Goal: Task Accomplishment & Management: Manage account settings

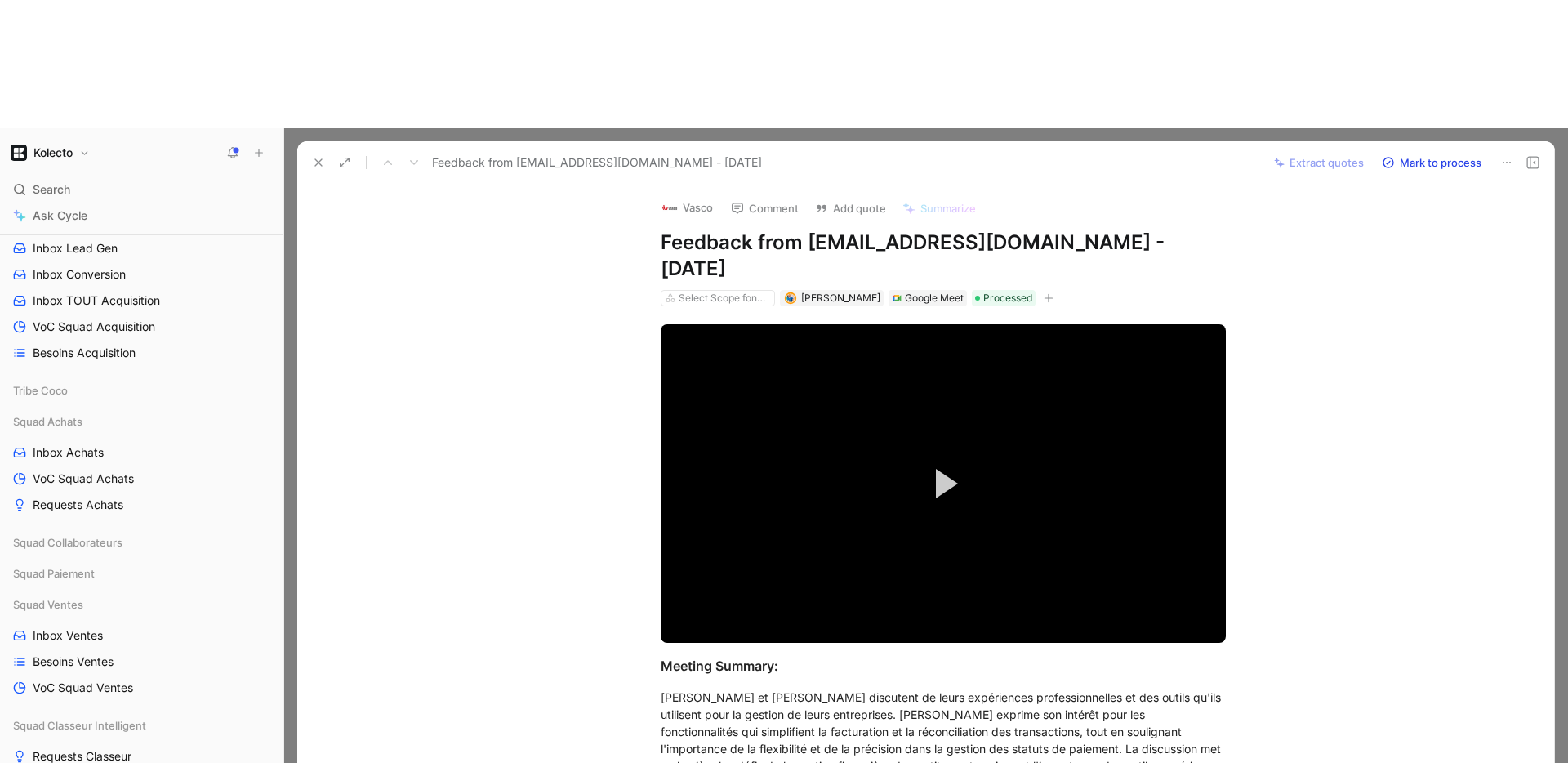
scroll to position [600, 0]
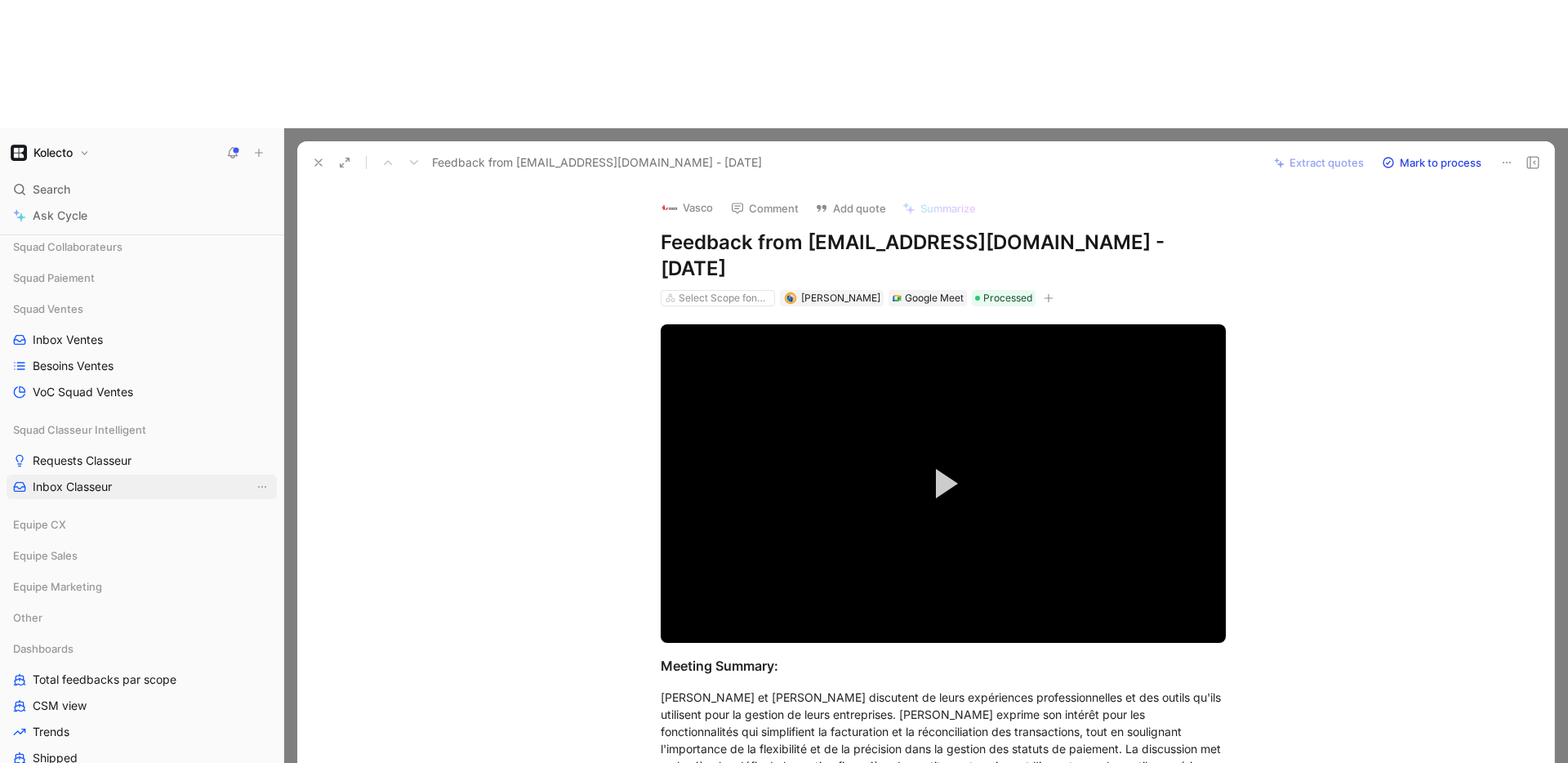
click at [87, 479] on span "Inbox Classeur" at bounding box center [72, 486] width 79 height 16
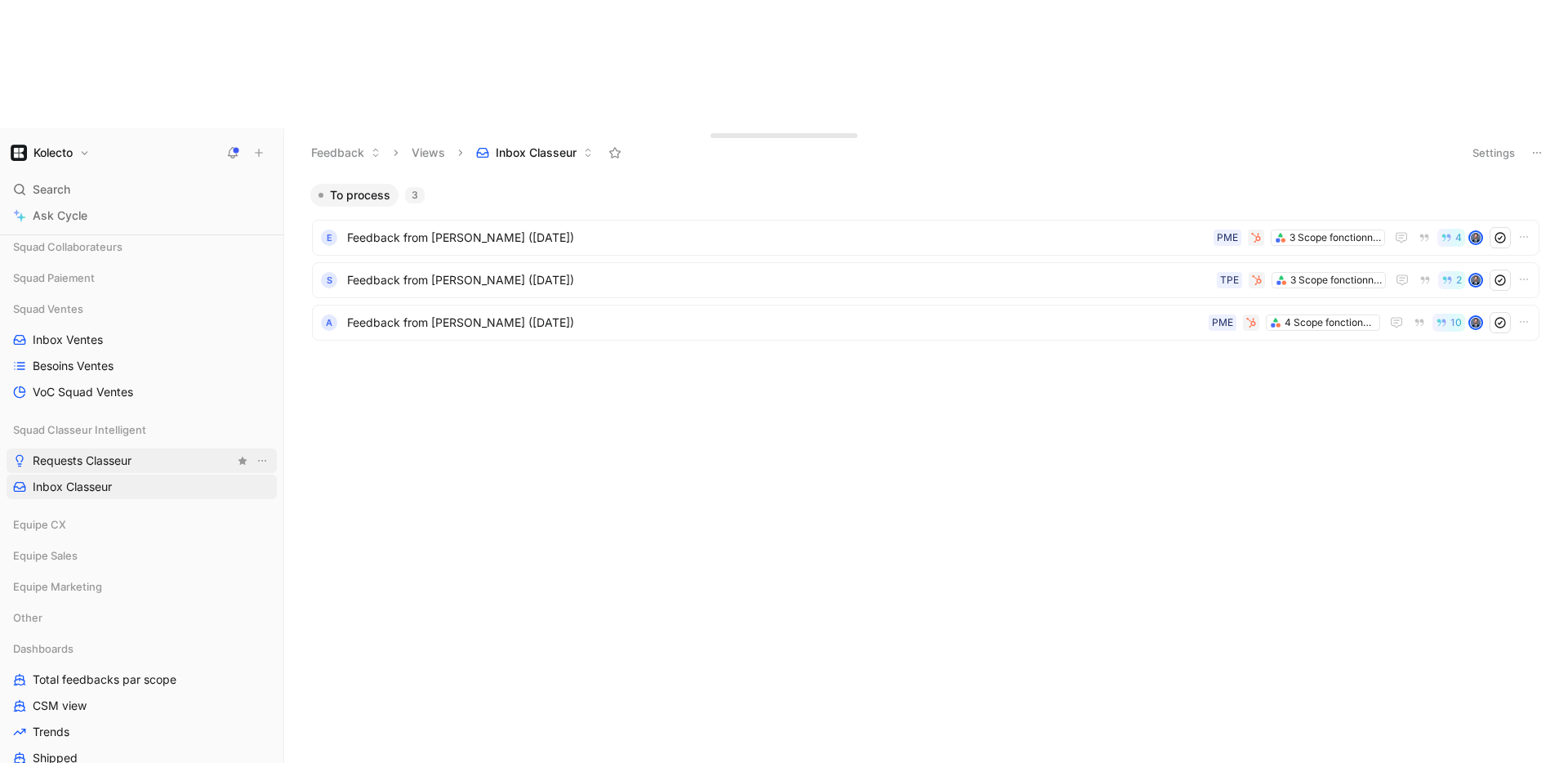
click at [91, 452] on span "Requests Classeur" at bounding box center [82, 460] width 99 height 16
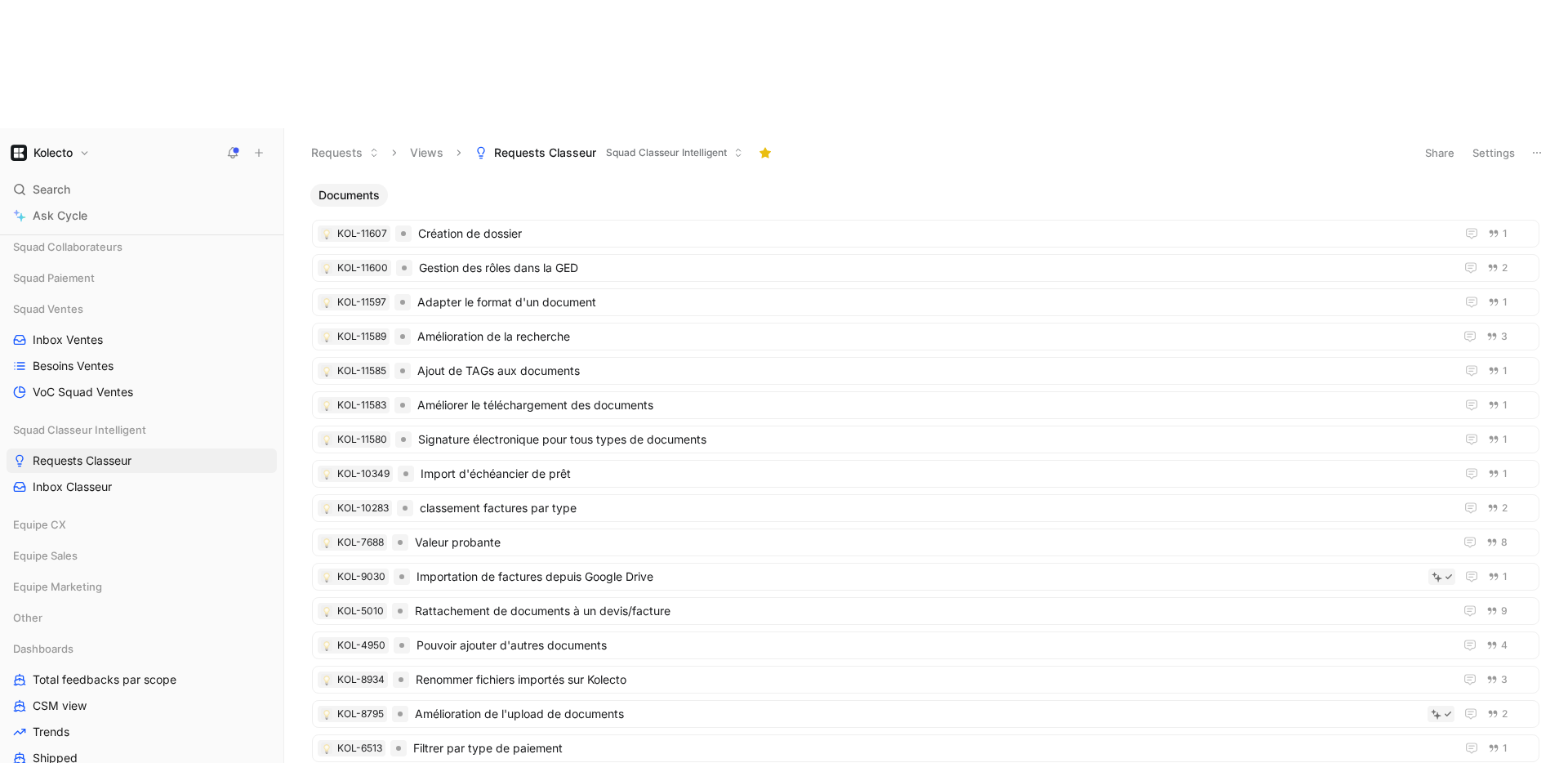
click at [1532, 146] on icon at bounding box center [1536, 152] width 13 height 13
click at [1524, 189] on icon "button" at bounding box center [1530, 195] width 13 height 13
click at [712, 144] on span "Squad Classeur Intelligent" at bounding box center [666, 152] width 121 height 16
click at [1524, 189] on icon "button" at bounding box center [1530, 195] width 13 height 13
click at [1502, 142] on button "Settings" at bounding box center [1493, 153] width 57 height 23
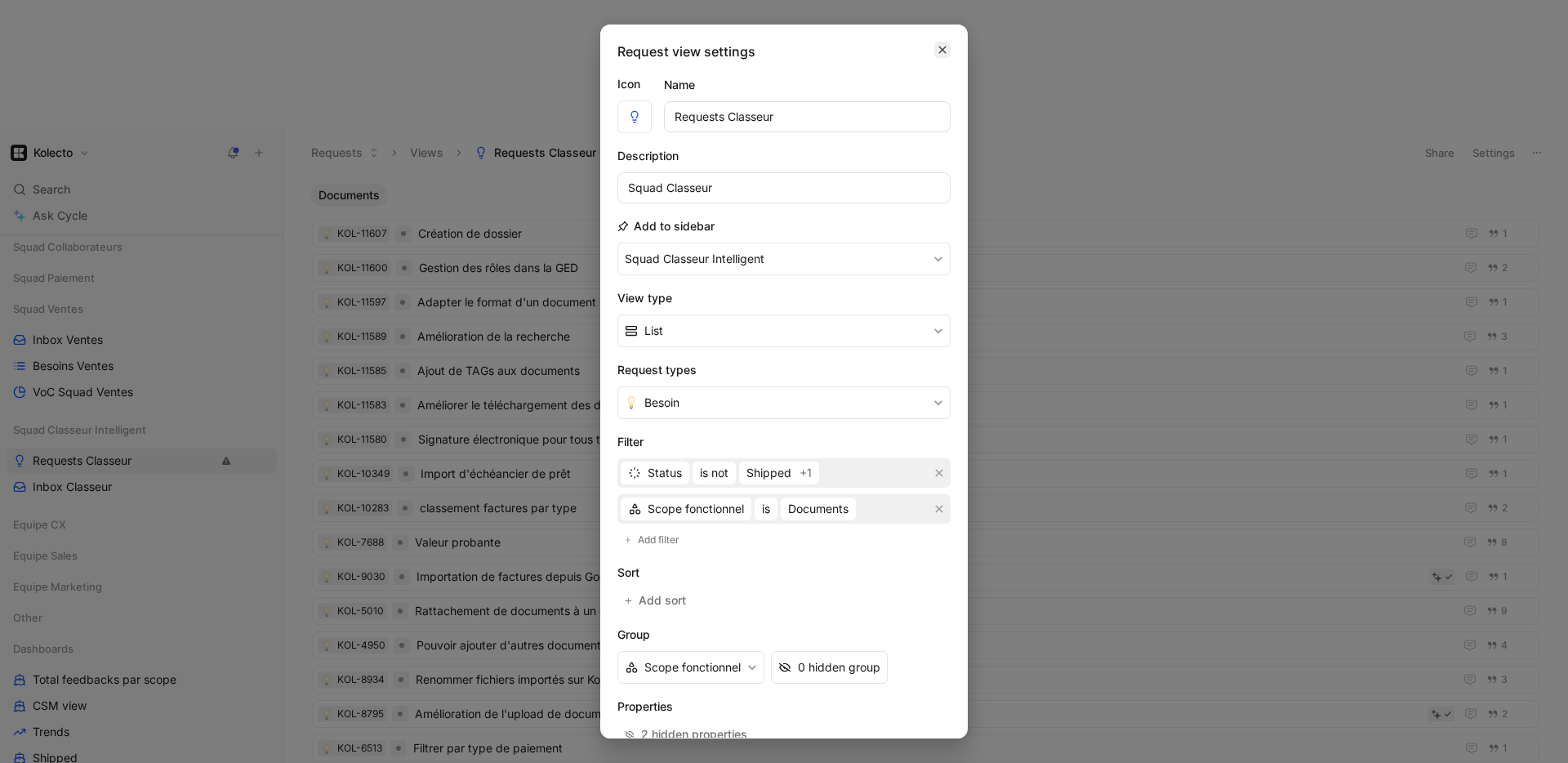
click at [938, 54] on icon "button" at bounding box center [942, 50] width 9 height 13
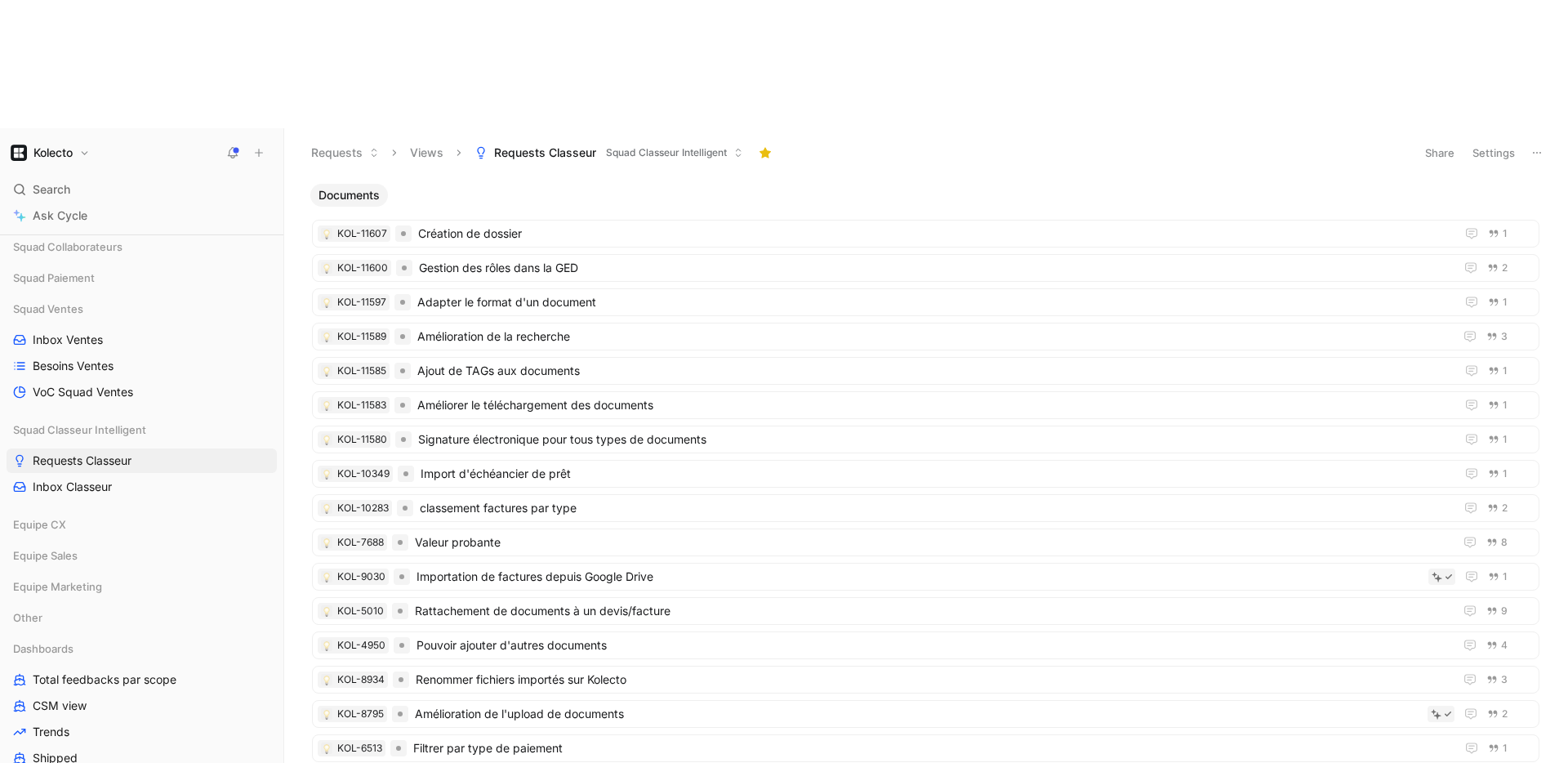
click at [1534, 146] on icon at bounding box center [1536, 152] width 13 height 13
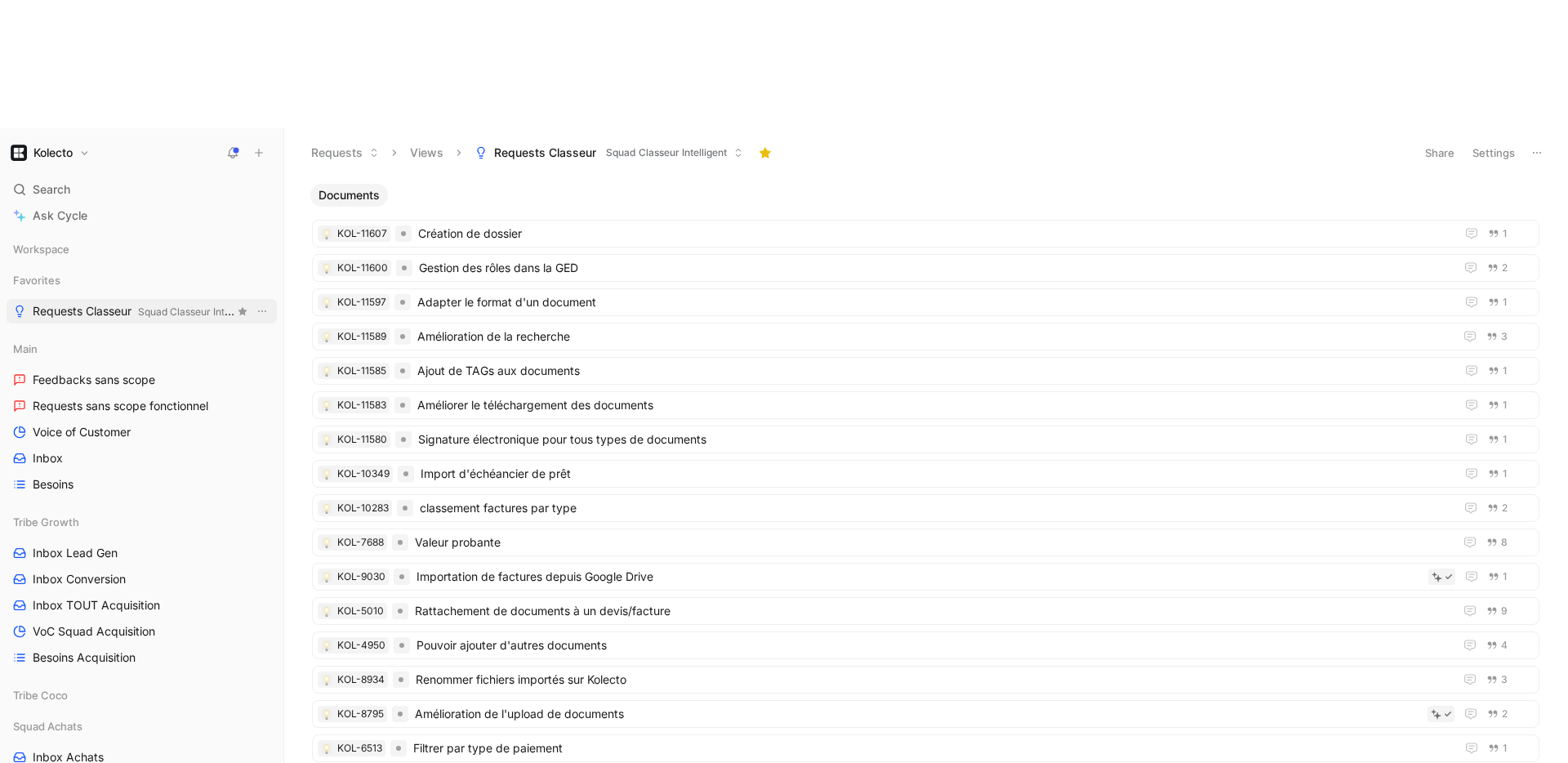
click at [146, 306] on span "Squad Classeur Intelligent" at bounding box center [198, 312] width 120 height 12
click at [872, 207] on div "KOL-11607 Création de dossier 1 KOL-11600 Gestion des rôles dans la GED 2 KOL-1…" at bounding box center [926, 573] width 1244 height 732
click at [355, 141] on button "Requests" at bounding box center [345, 153] width 83 height 25
click at [442, 141] on button "Views" at bounding box center [427, 153] width 48 height 25
click at [674, 144] on span "Squad Classeur Intelligent" at bounding box center [666, 152] width 121 height 16
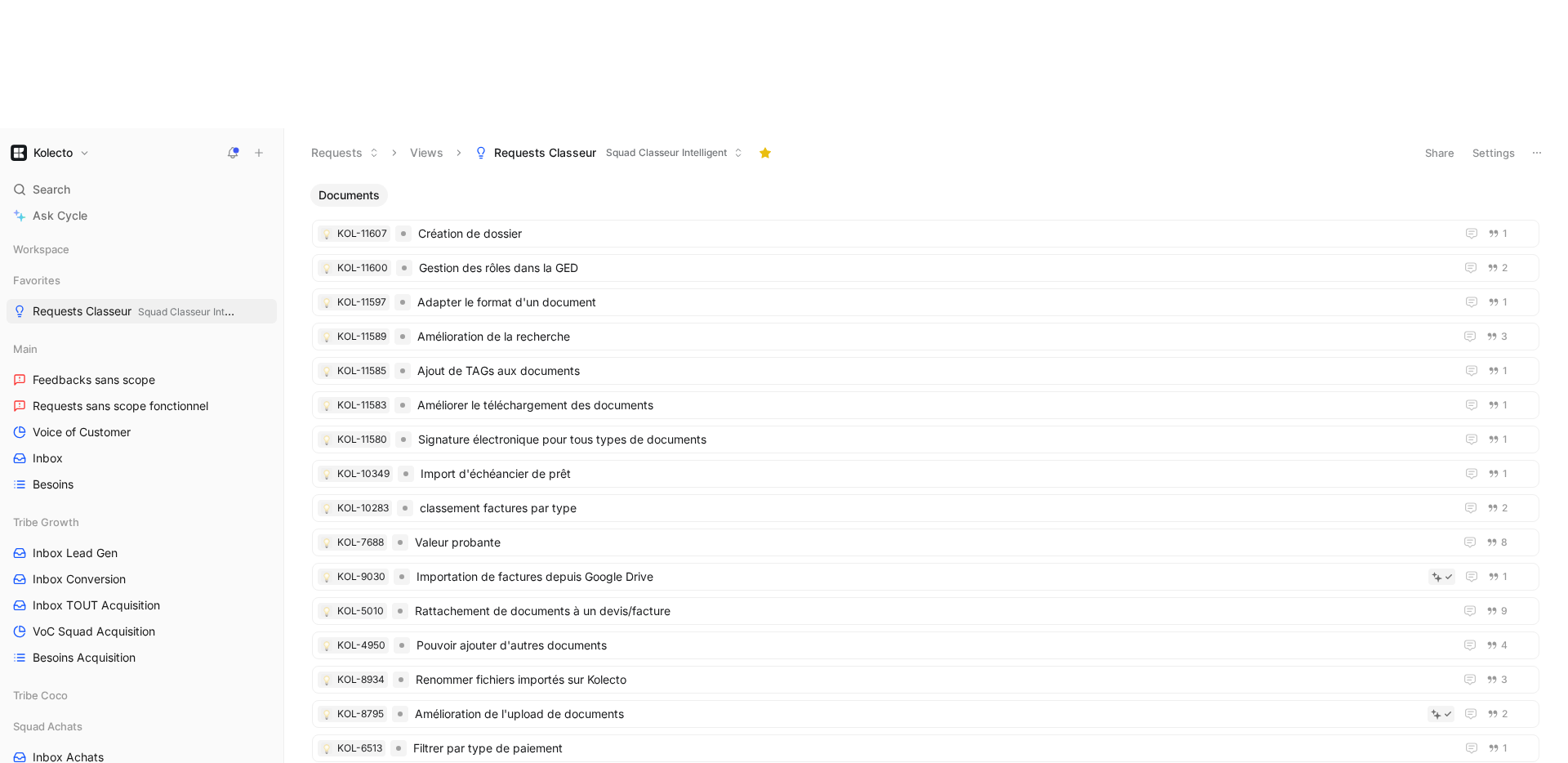
click at [338, 187] on span "Documents" at bounding box center [349, 195] width 61 height 16
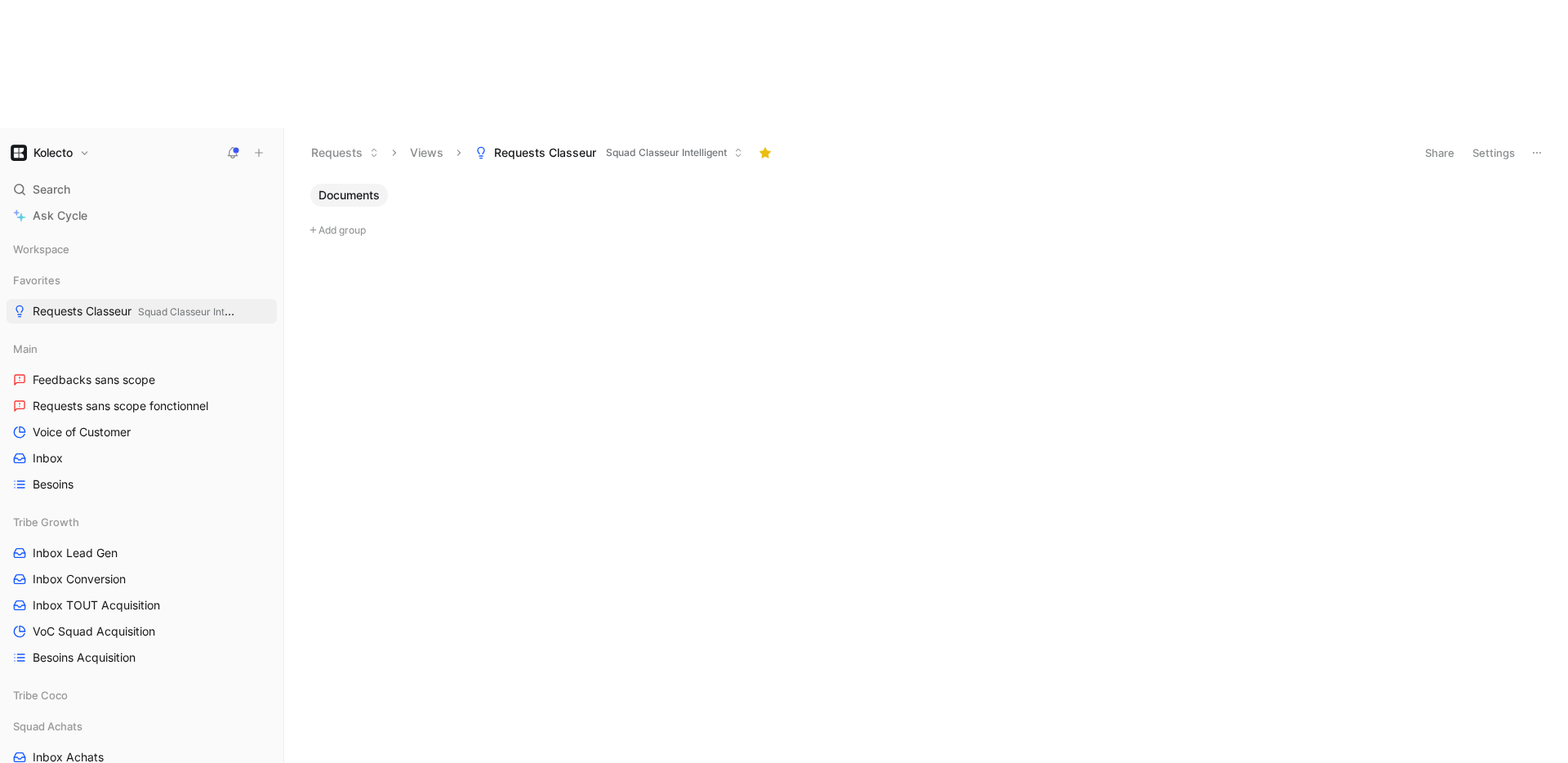
click at [338, 187] on span "Documents" at bounding box center [349, 195] width 61 height 16
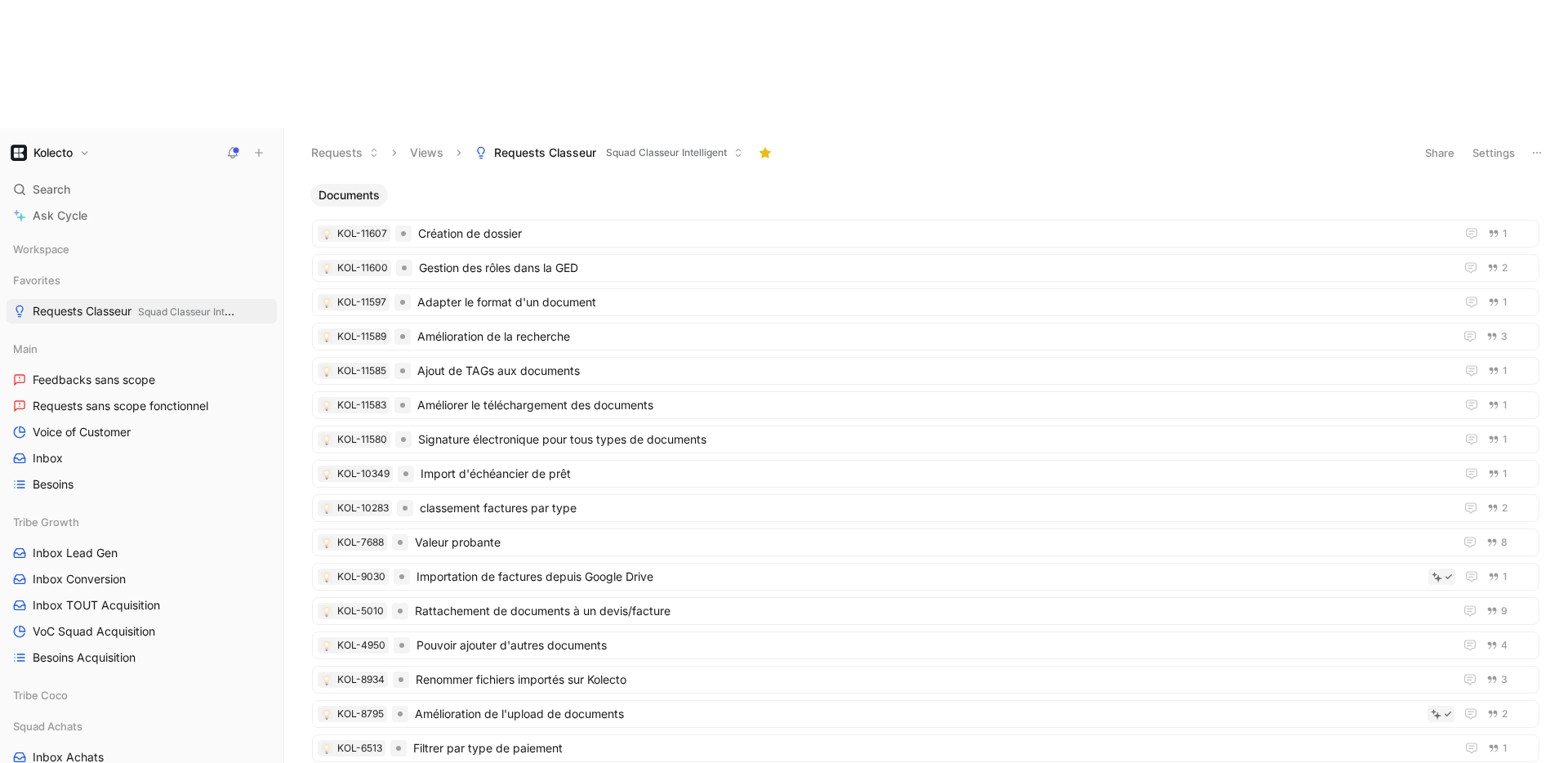
click at [1508, 142] on button "Settings" at bounding box center [1493, 153] width 57 height 23
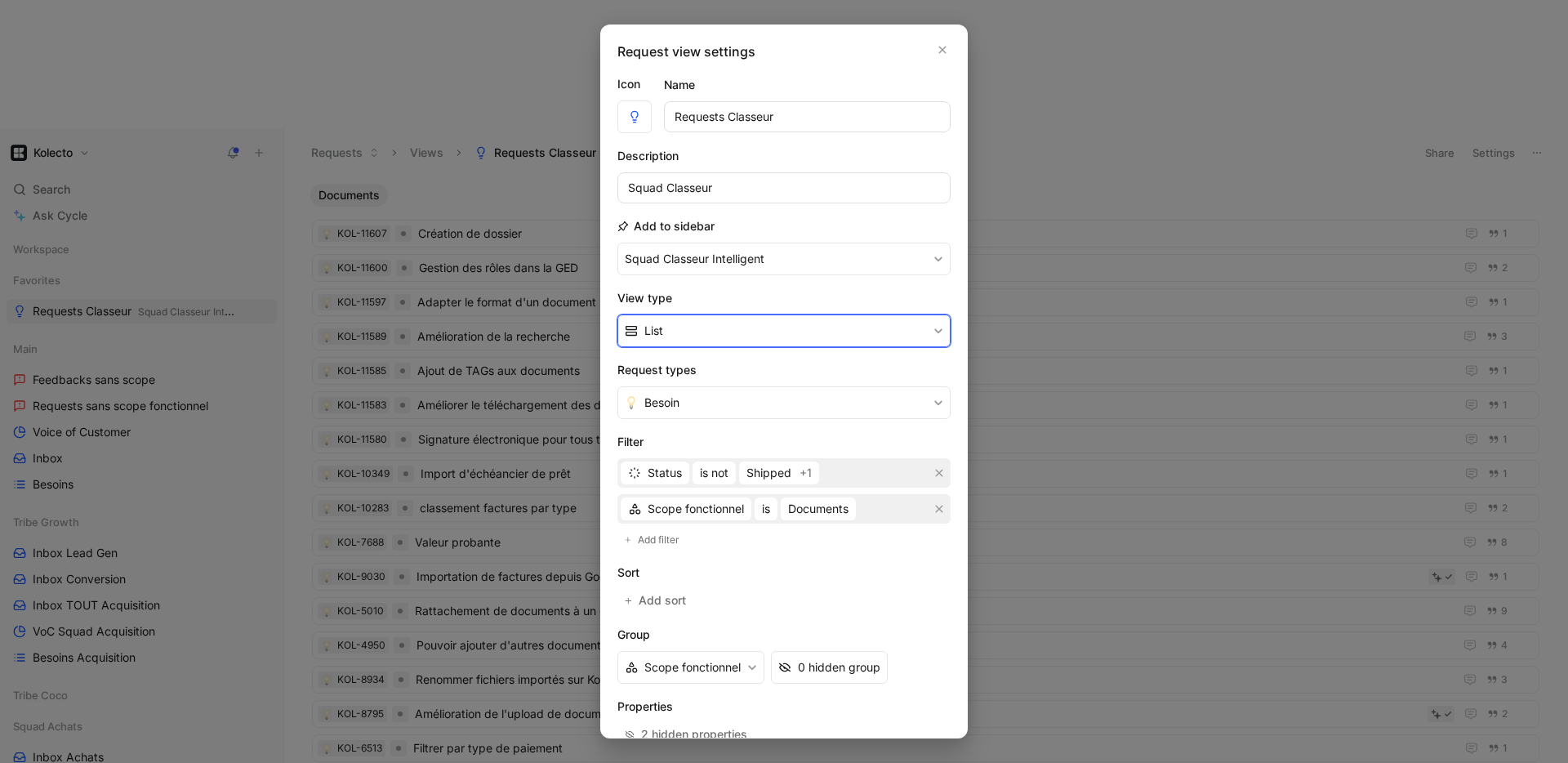
click at [675, 327] on button "List" at bounding box center [784, 330] width 333 height 32
click at [676, 370] on span "Kanban" at bounding box center [665, 369] width 41 height 14
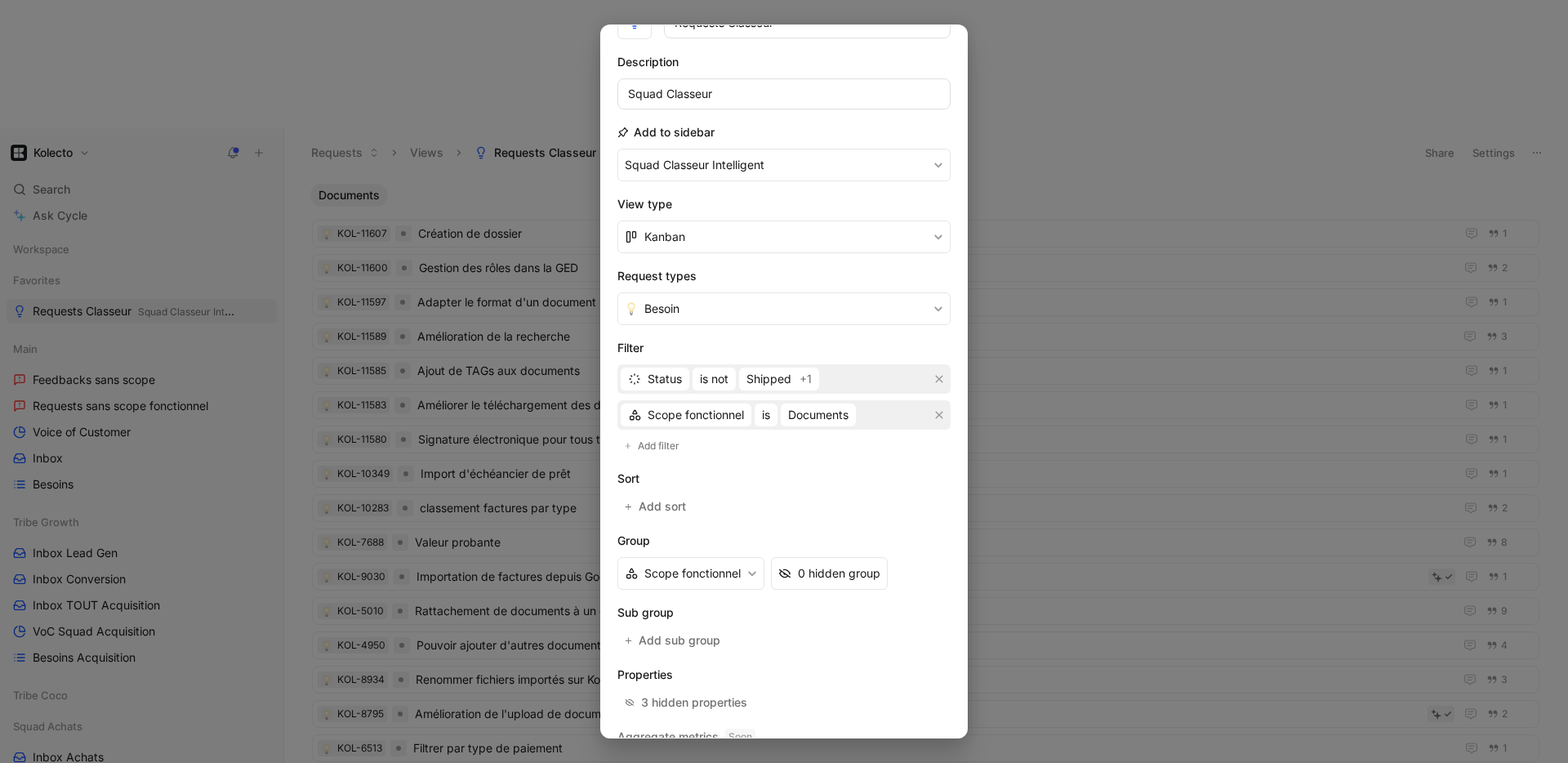
scroll to position [155, 0]
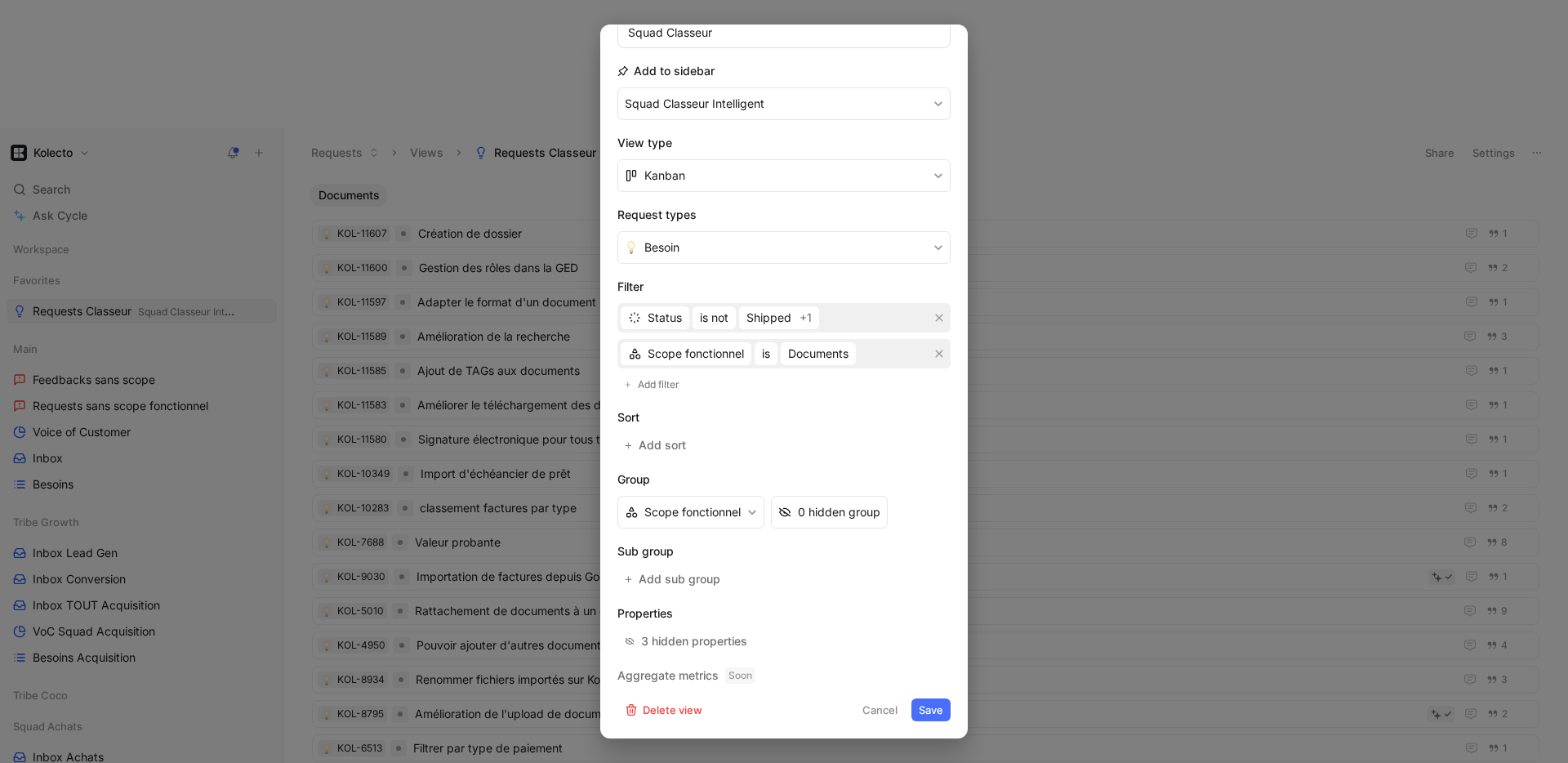
click at [933, 712] on button "Save" at bounding box center [931, 709] width 39 height 23
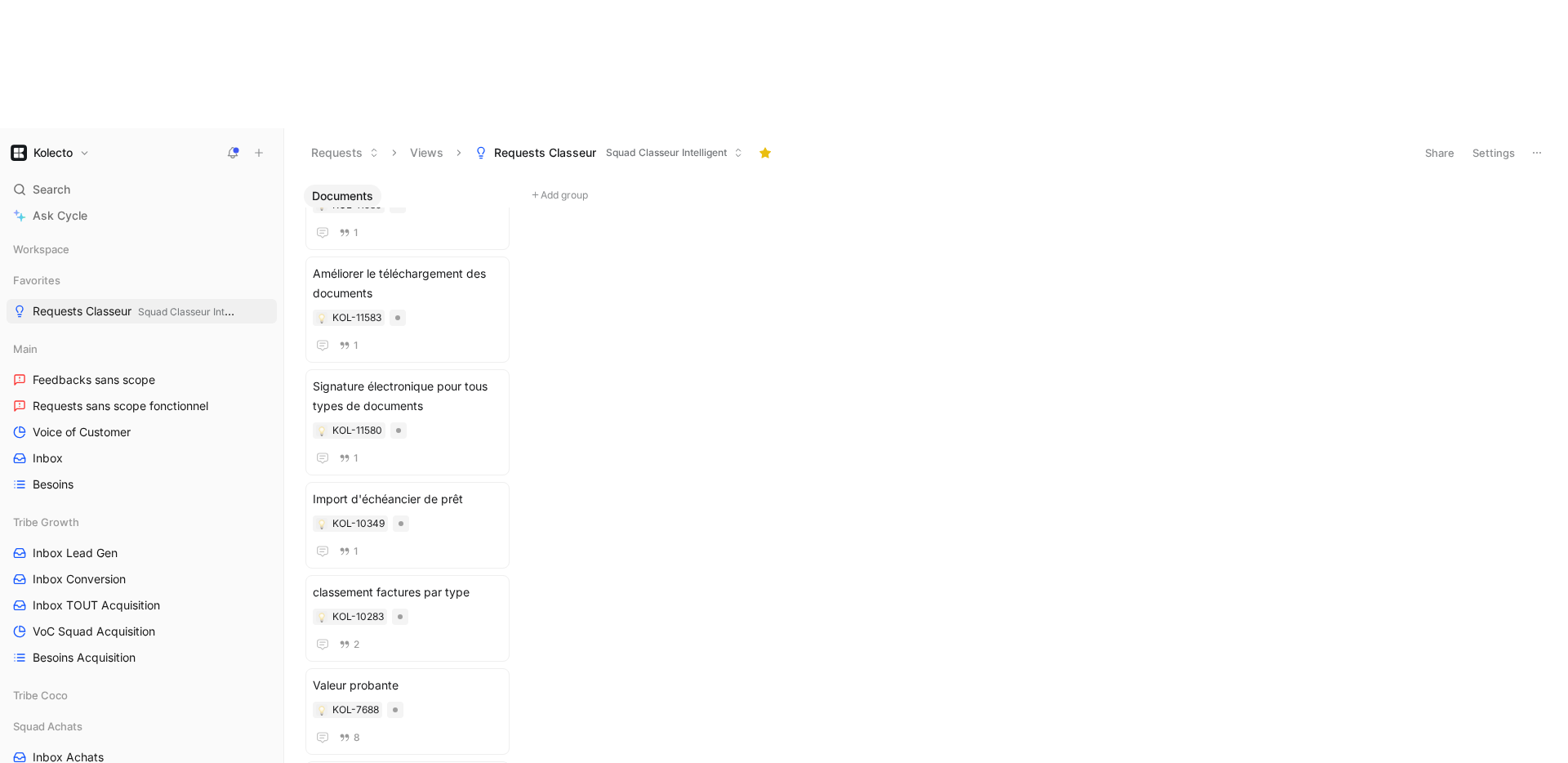
scroll to position [0, 0]
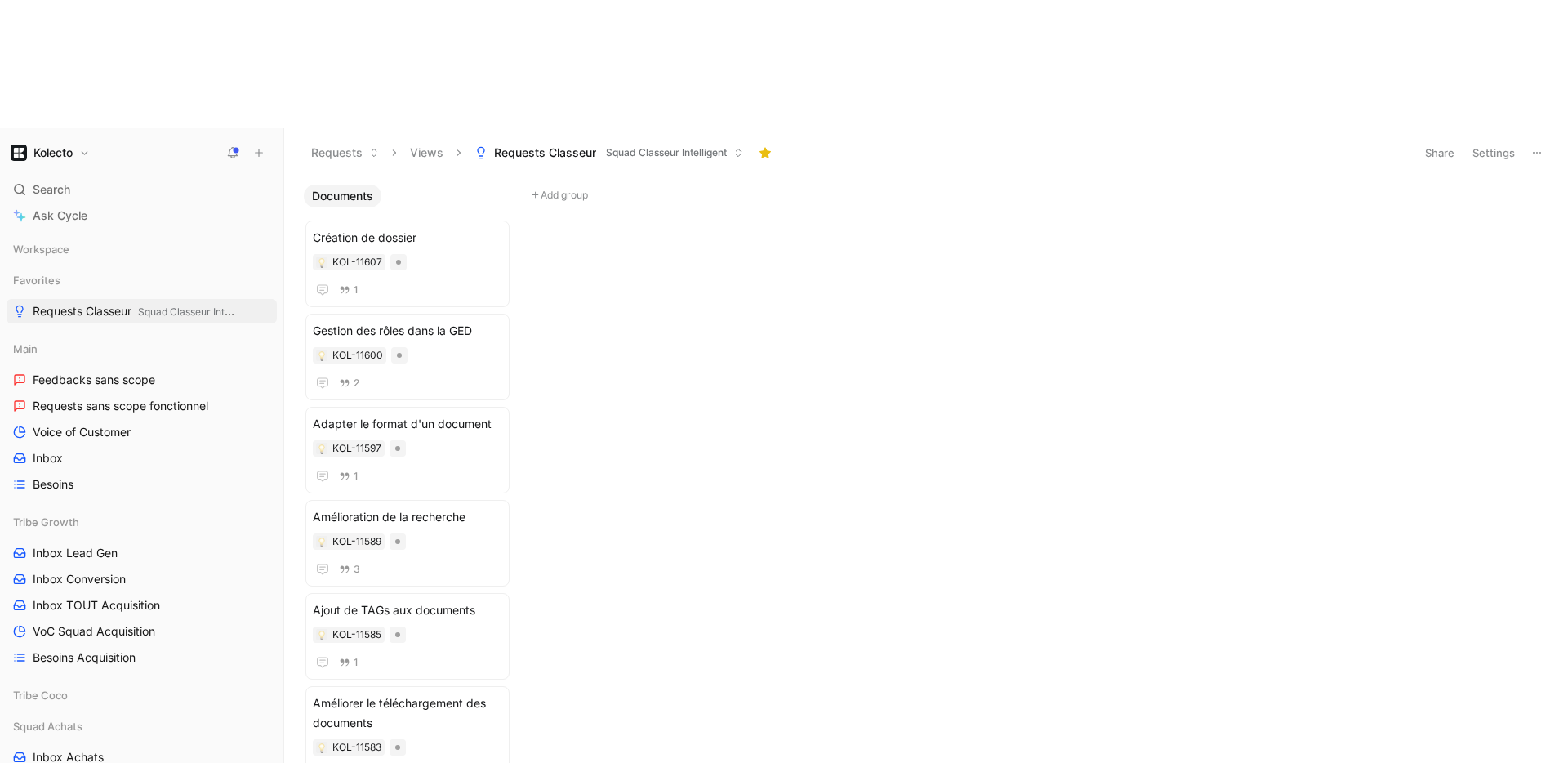
click at [689, 265] on div "Documents Création de dossier KOL-11607 1 Gestion des rôles dans la GED KOL-116…" at bounding box center [926, 533] width 1284 height 713
click at [1489, 142] on button "Settings" at bounding box center [1493, 153] width 57 height 23
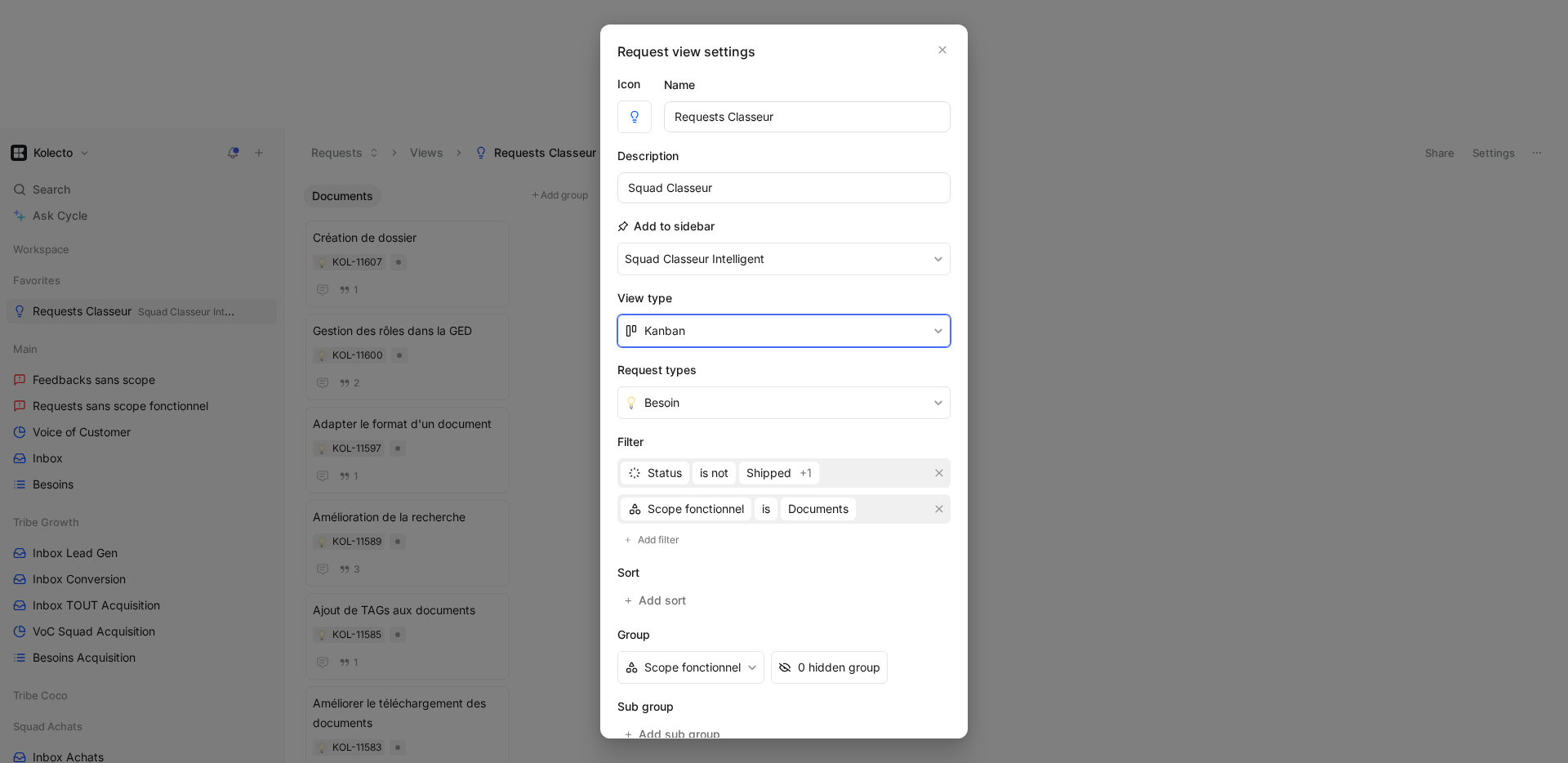
click at [698, 337] on button "Kanban" at bounding box center [784, 330] width 333 height 32
click at [681, 391] on div "List" at bounding box center [789, 393] width 290 height 20
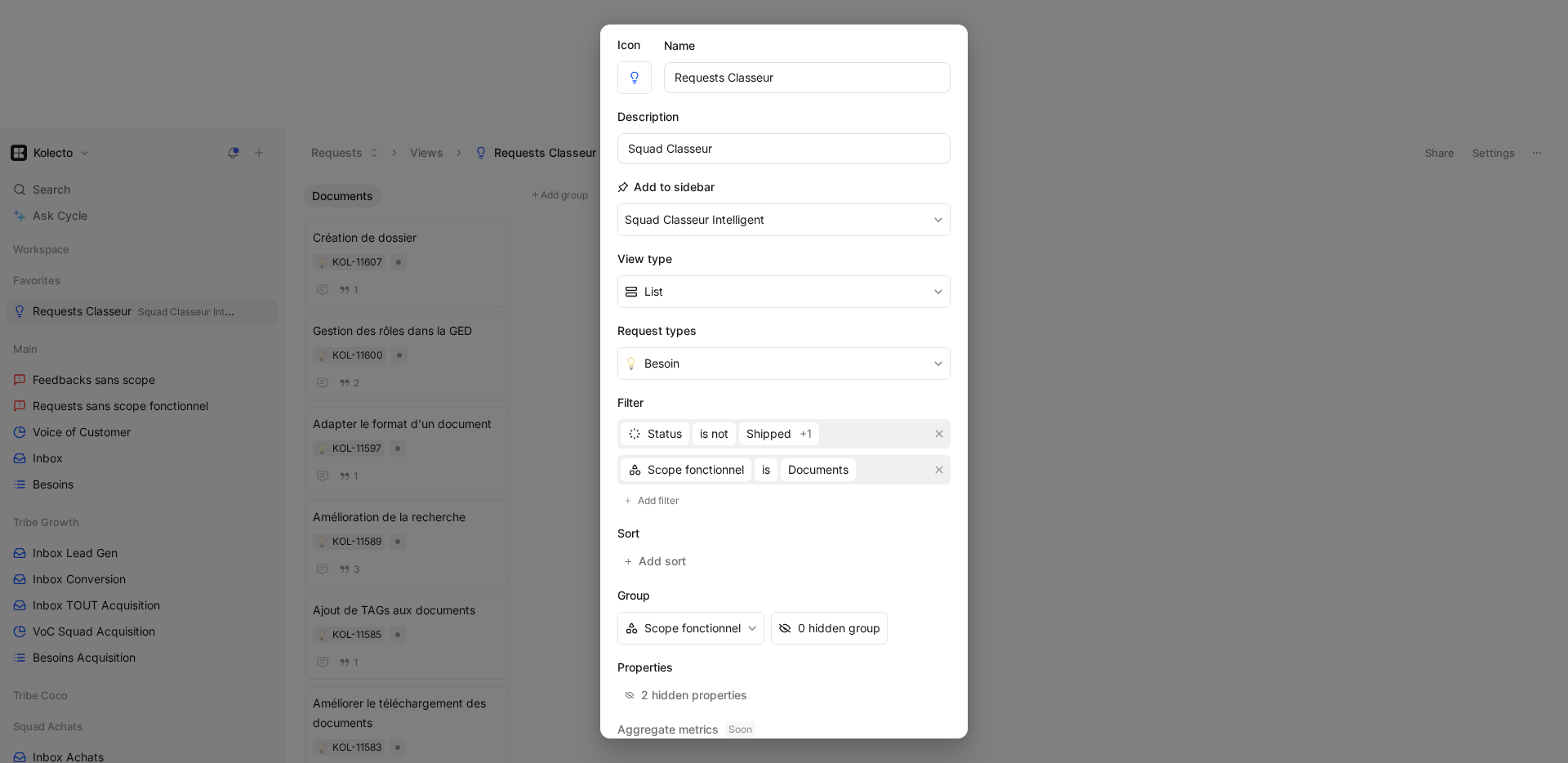
scroll to position [93, 0]
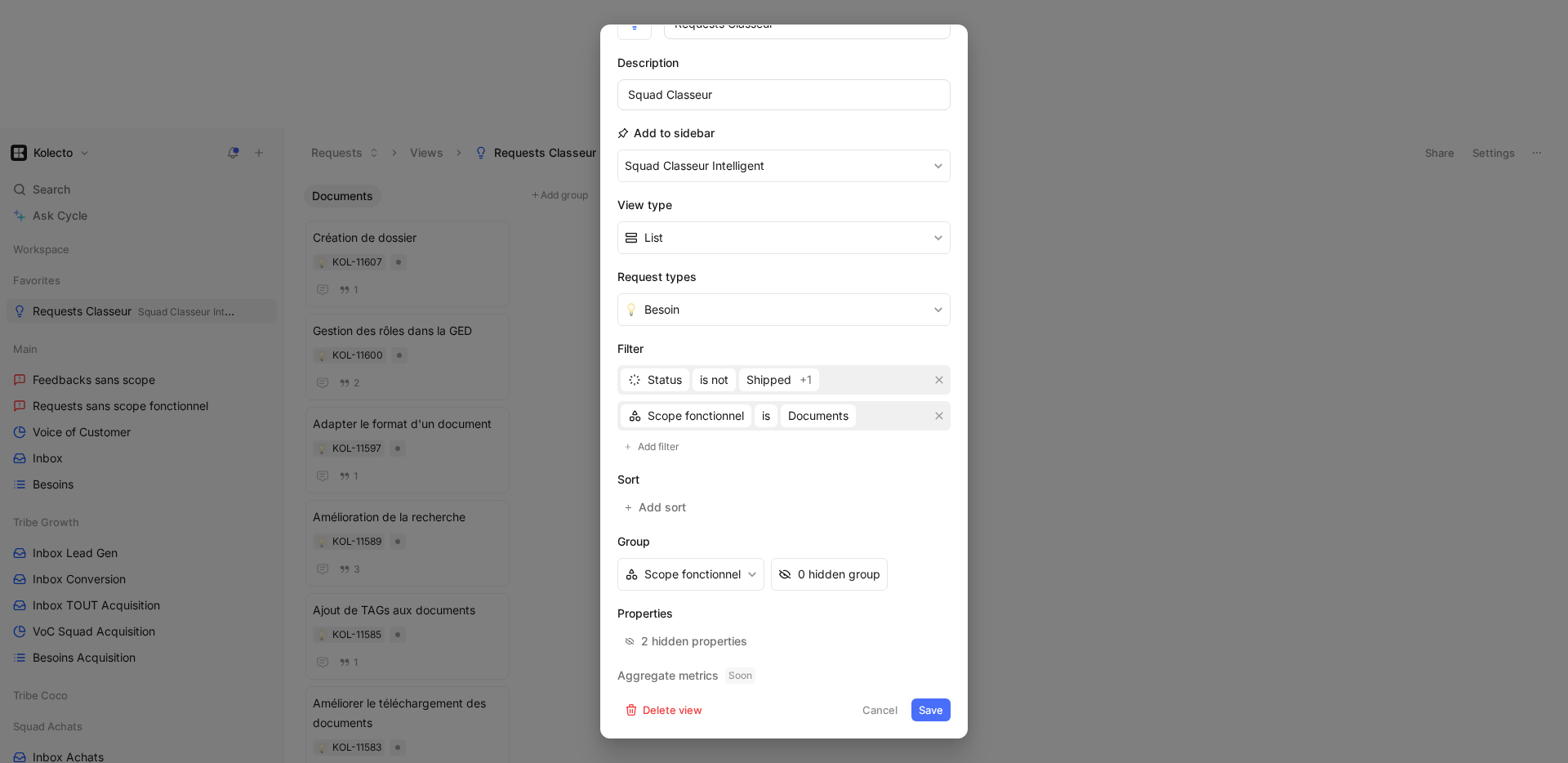
click at [919, 707] on button "Save" at bounding box center [931, 709] width 39 height 23
